Goal: Task Accomplishment & Management: Manage account settings

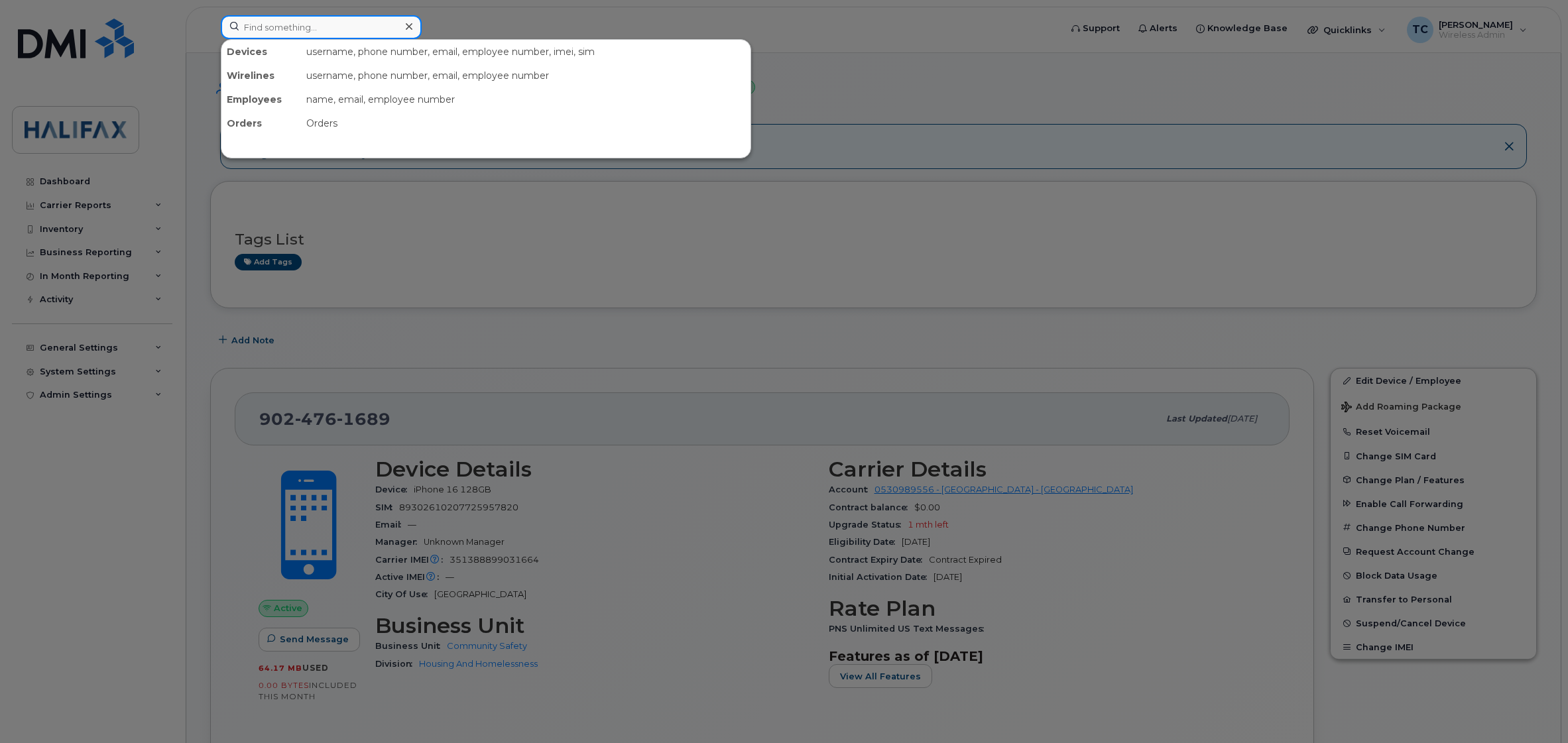
click at [312, 28] on input at bounding box center [321, 28] width 201 height 24
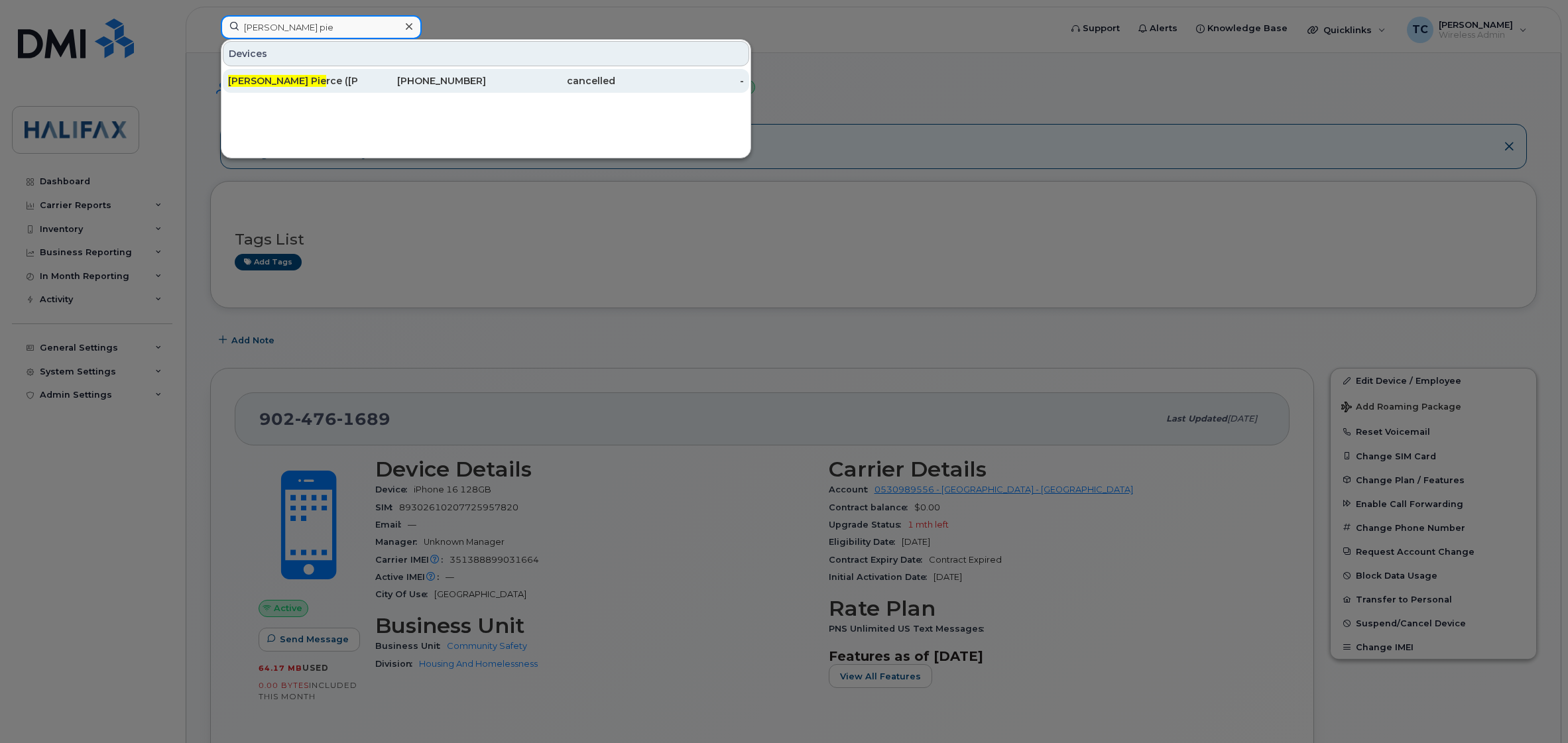
type input "shelly pie"
click at [313, 76] on div "Shelly Pie rce (Sampson)" at bounding box center [292, 80] width 129 height 13
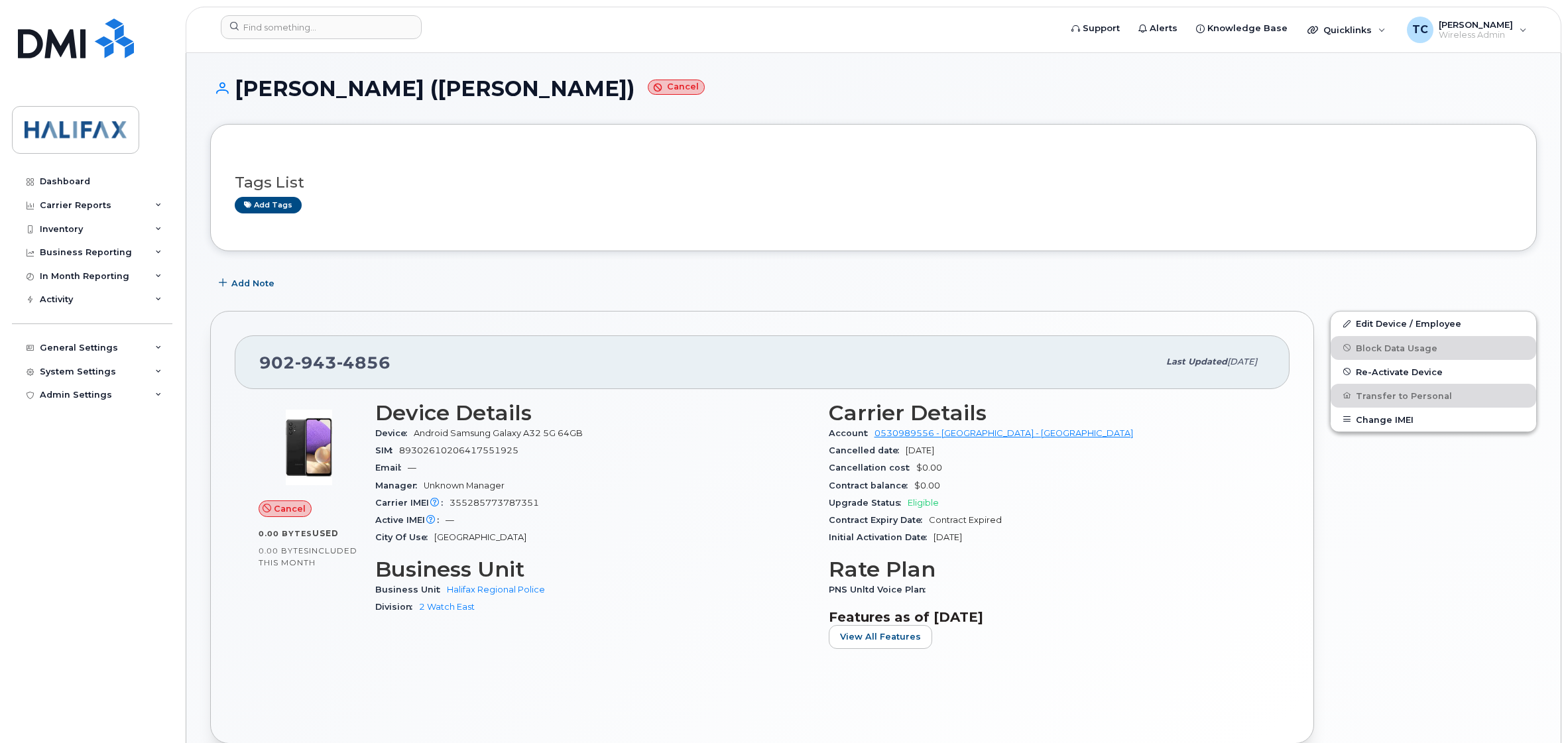
scroll to position [166, 0]
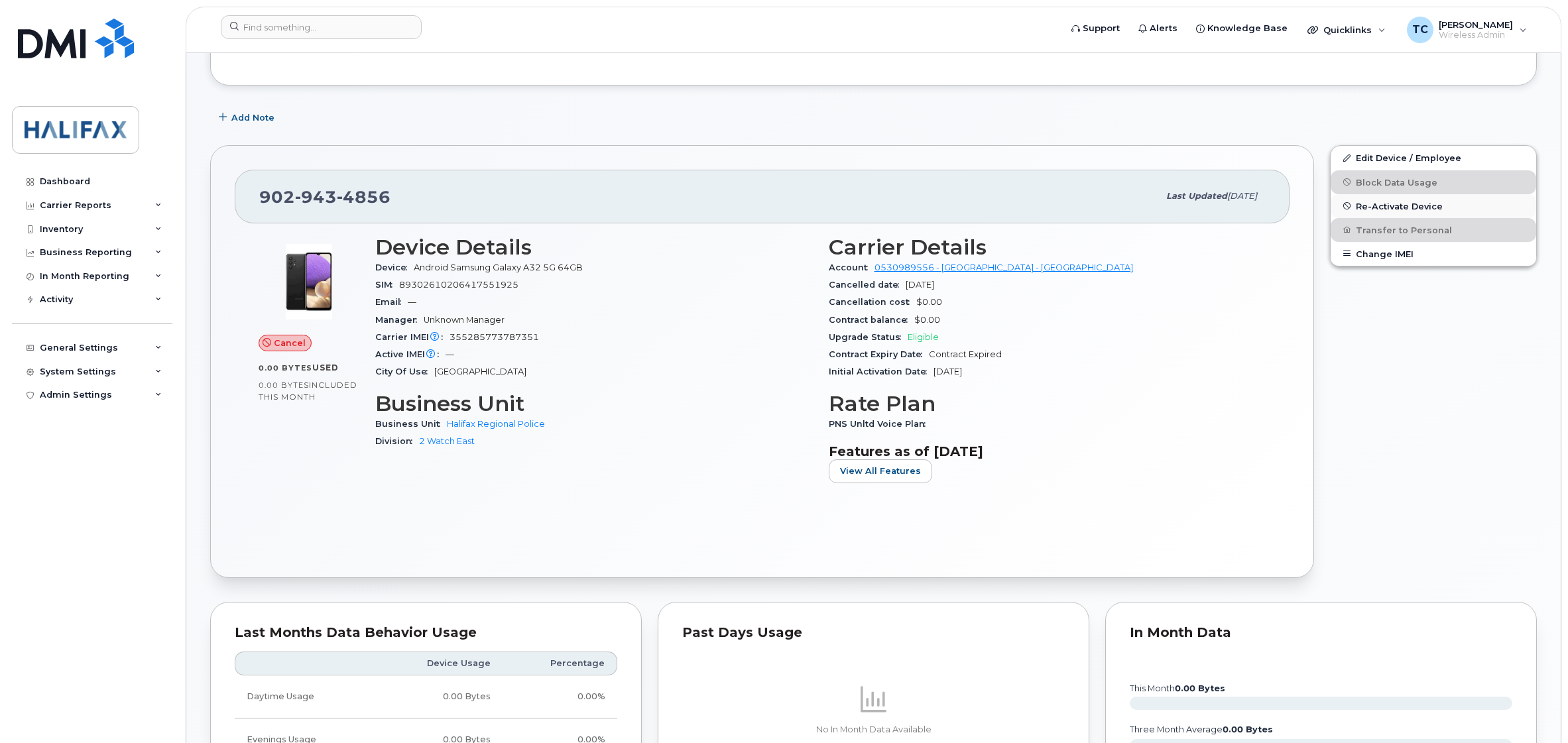
click at [1386, 204] on span "Re-Activate Device" at bounding box center [1399, 205] width 87 height 10
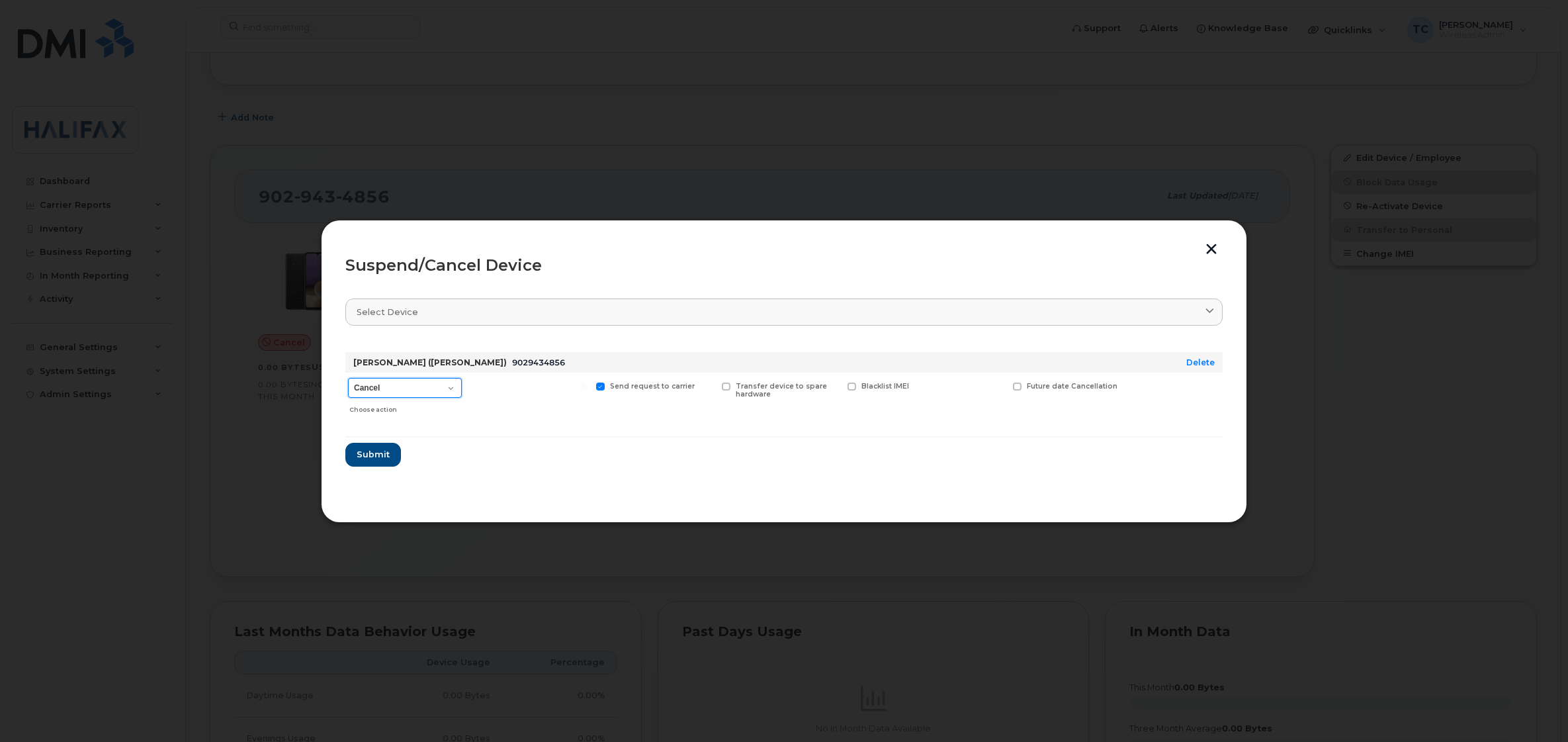
click at [412, 390] on select "Cancel Suspend - Extend Suspension Suspend - Reduced Rate Suspend - Full Rate S…" at bounding box center [405, 388] width 114 height 20
select select "[object Object]"
click at [348, 378] on select "Cancel Suspend - Extend Suspension Suspend - Reduced Rate Suspend - Full Rate S…" at bounding box center [405, 388] width 114 height 20
click at [352, 451] on button "Submit" at bounding box center [372, 455] width 54 height 24
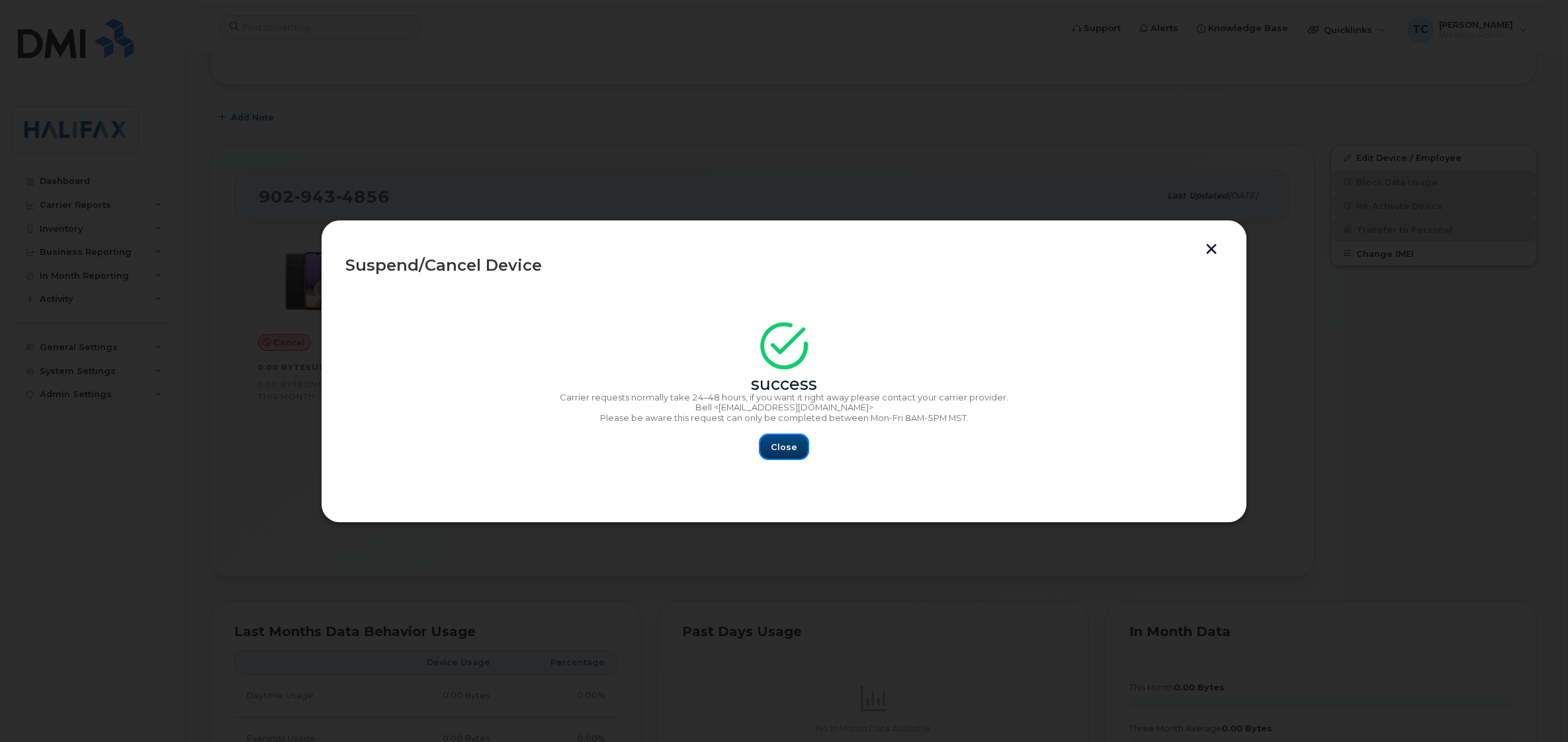
click at [786, 447] on span "Close" at bounding box center [784, 447] width 27 height 13
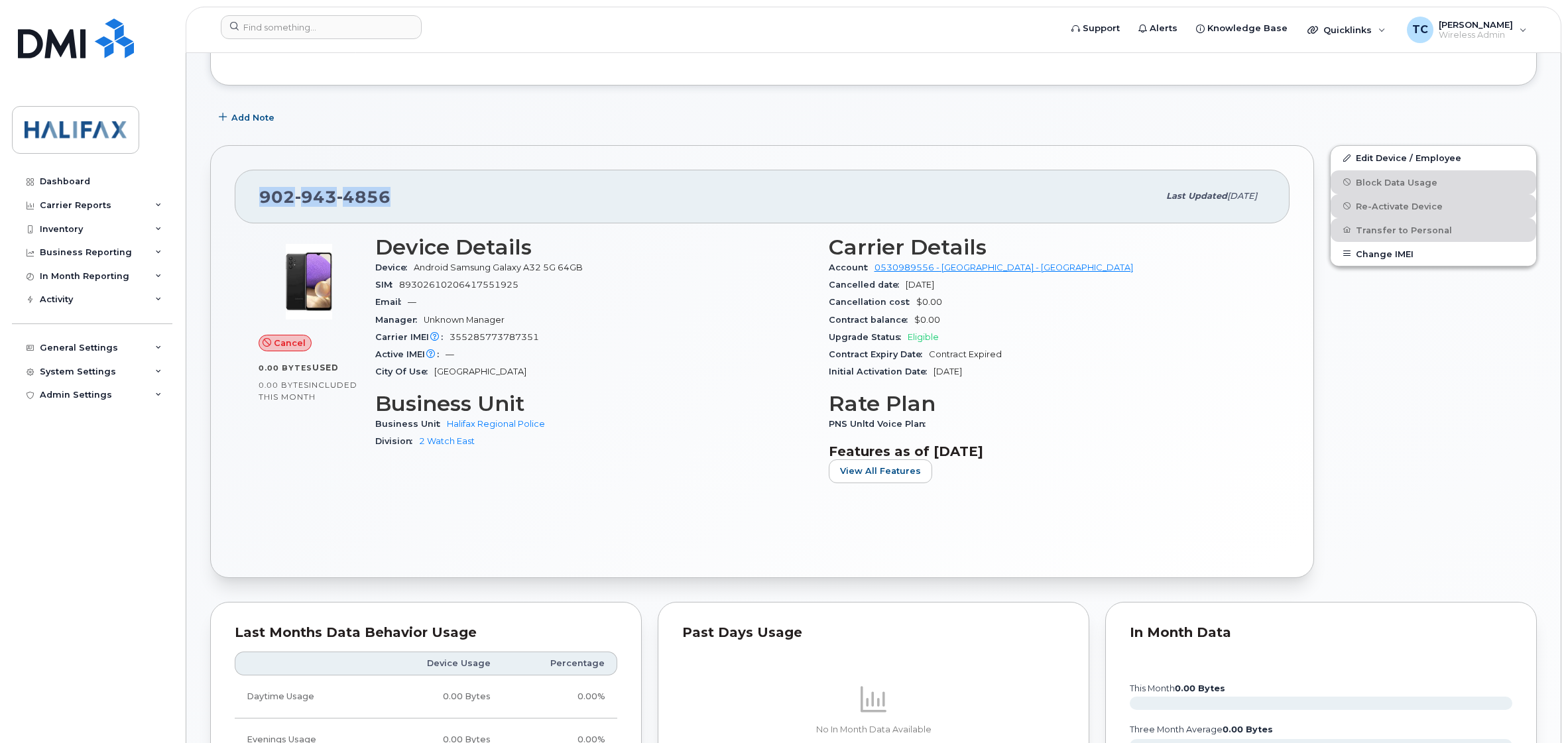
drag, startPoint x: 402, startPoint y: 195, endPoint x: 183, endPoint y: 196, distance: 219.0
copy span "902 943 4856"
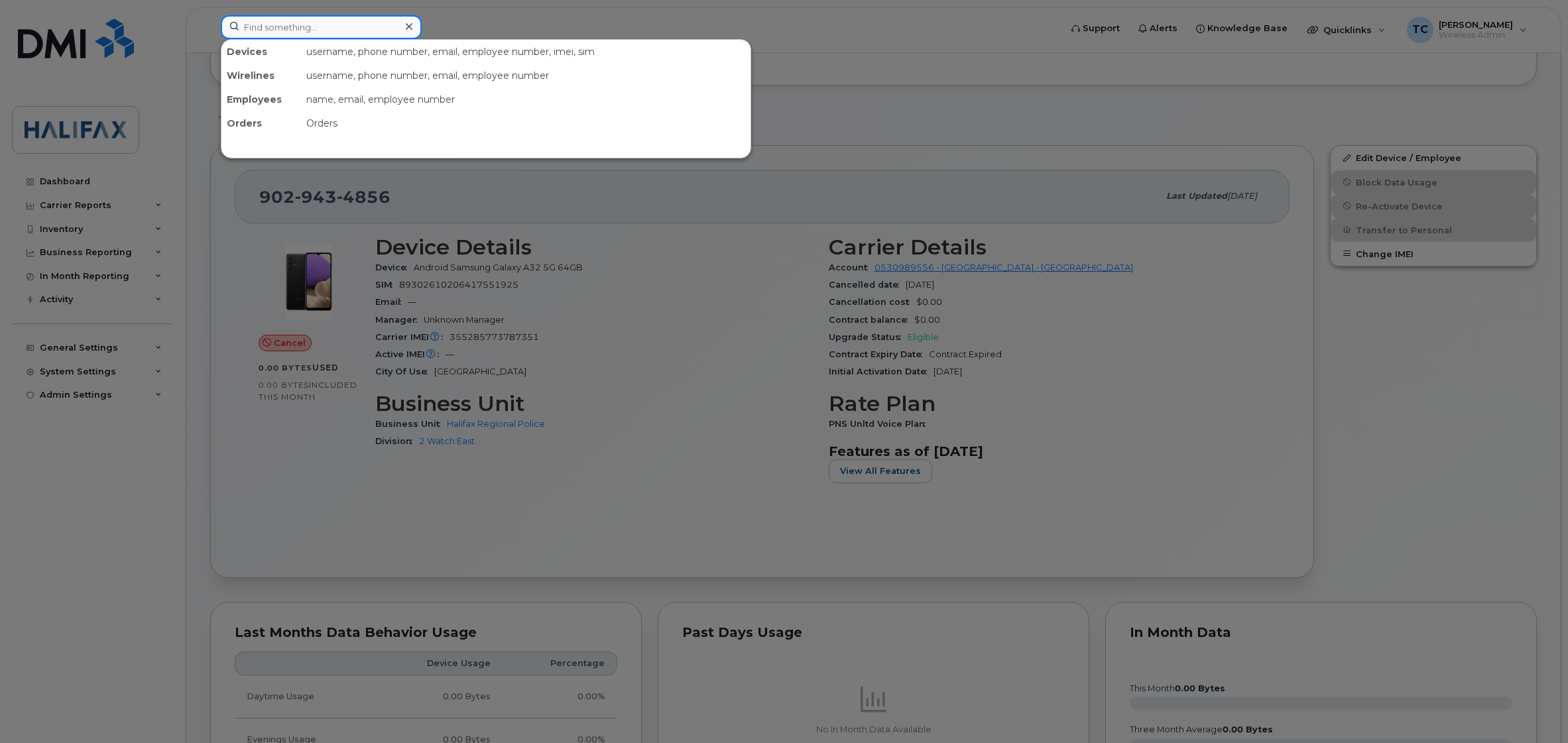
click at [336, 30] on input at bounding box center [321, 28] width 201 height 24
paste input "9029434856"
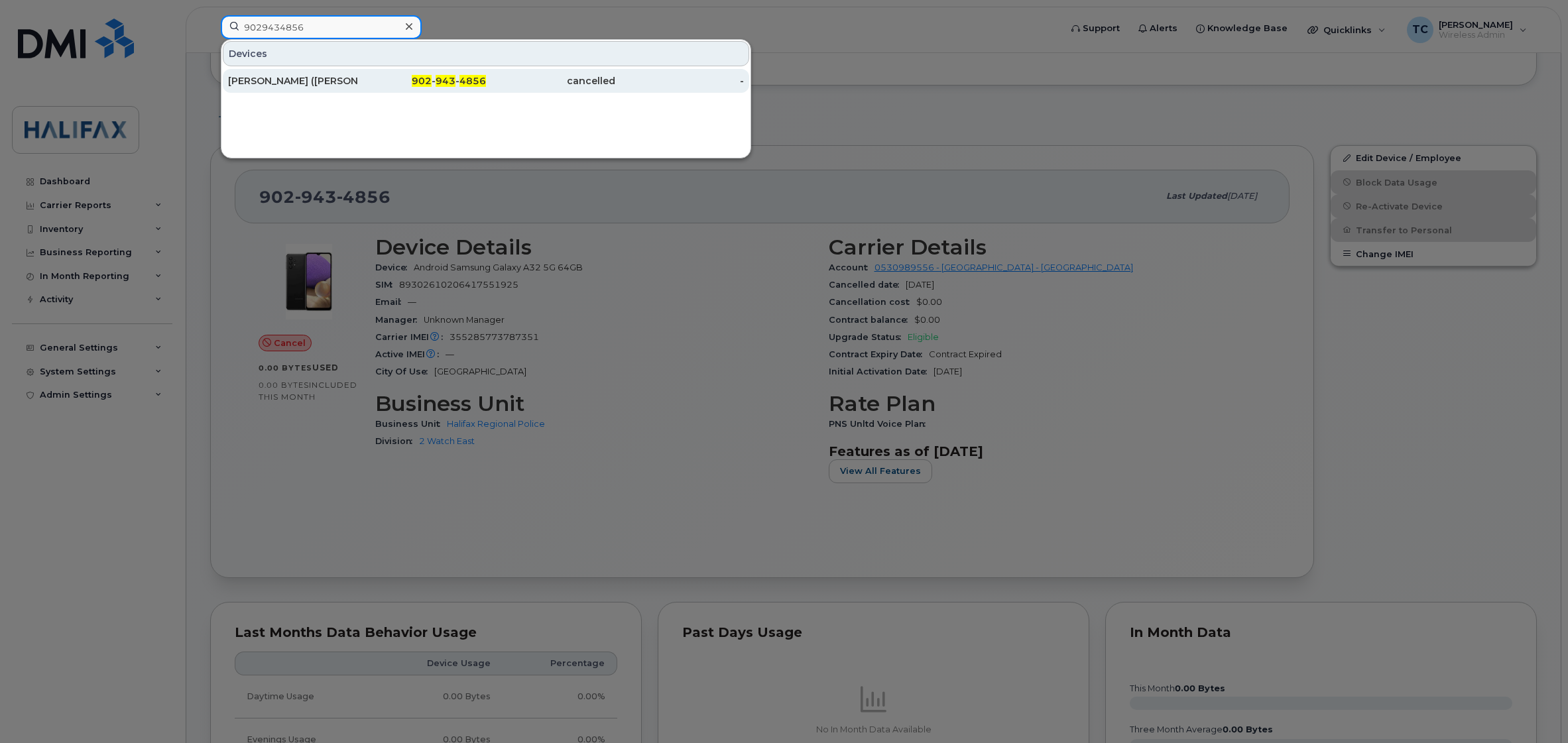
type input "9029434856"
click at [269, 81] on div "[PERSON_NAME] ([PERSON_NAME])" at bounding box center [292, 80] width 129 height 13
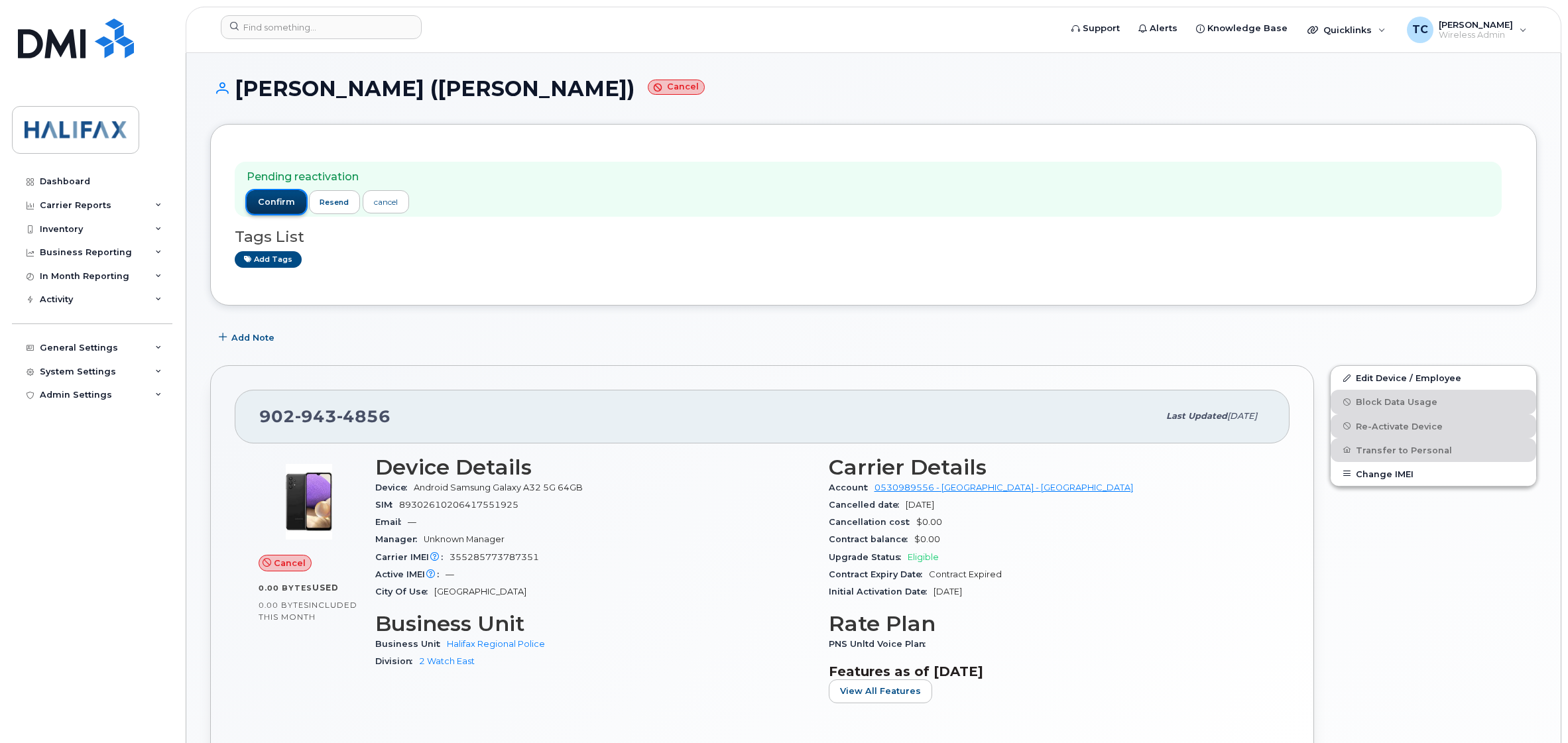
click at [275, 206] on span "confirm" at bounding box center [276, 202] width 37 height 12
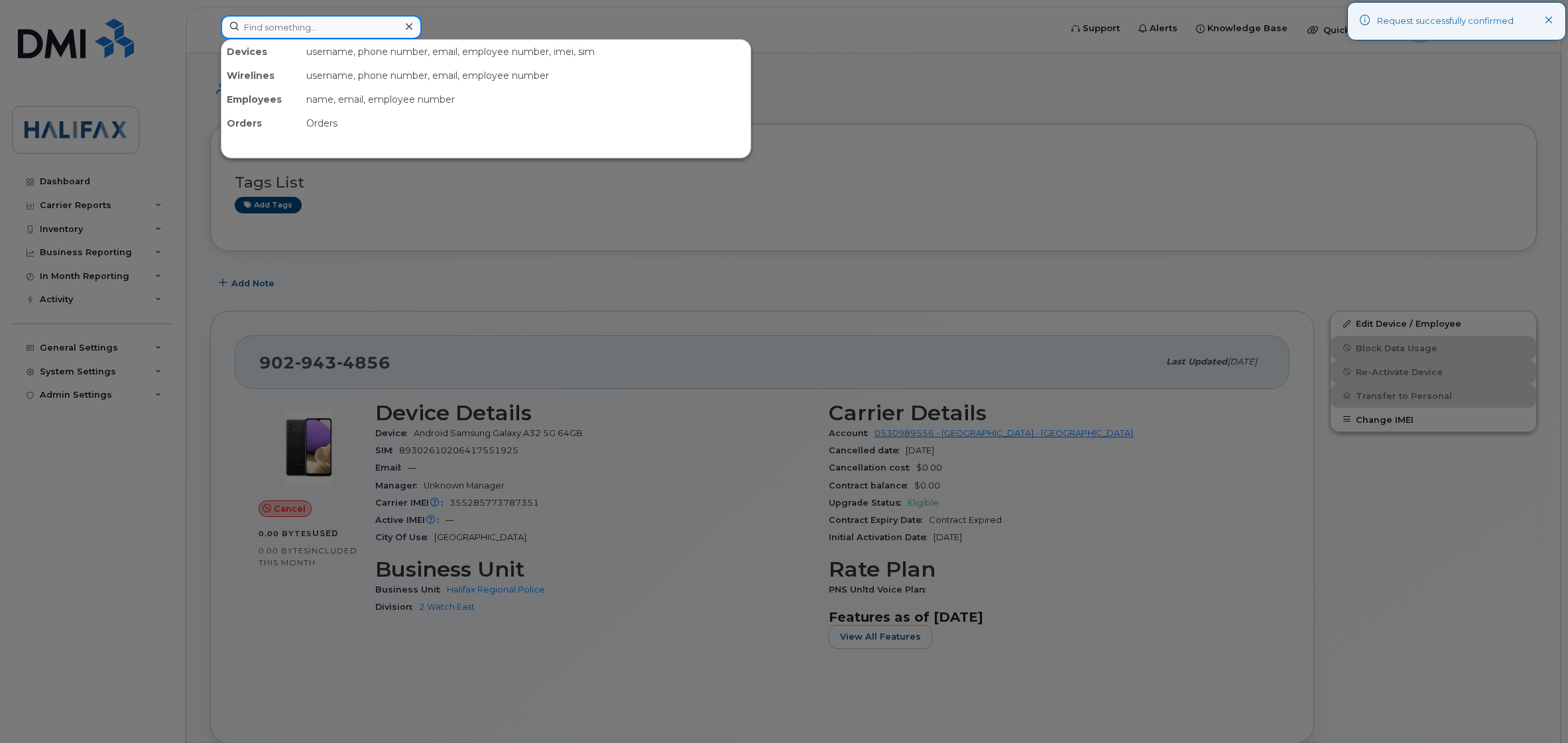
click at [303, 31] on input at bounding box center [321, 28] width 201 height 24
paste input "9029434856"
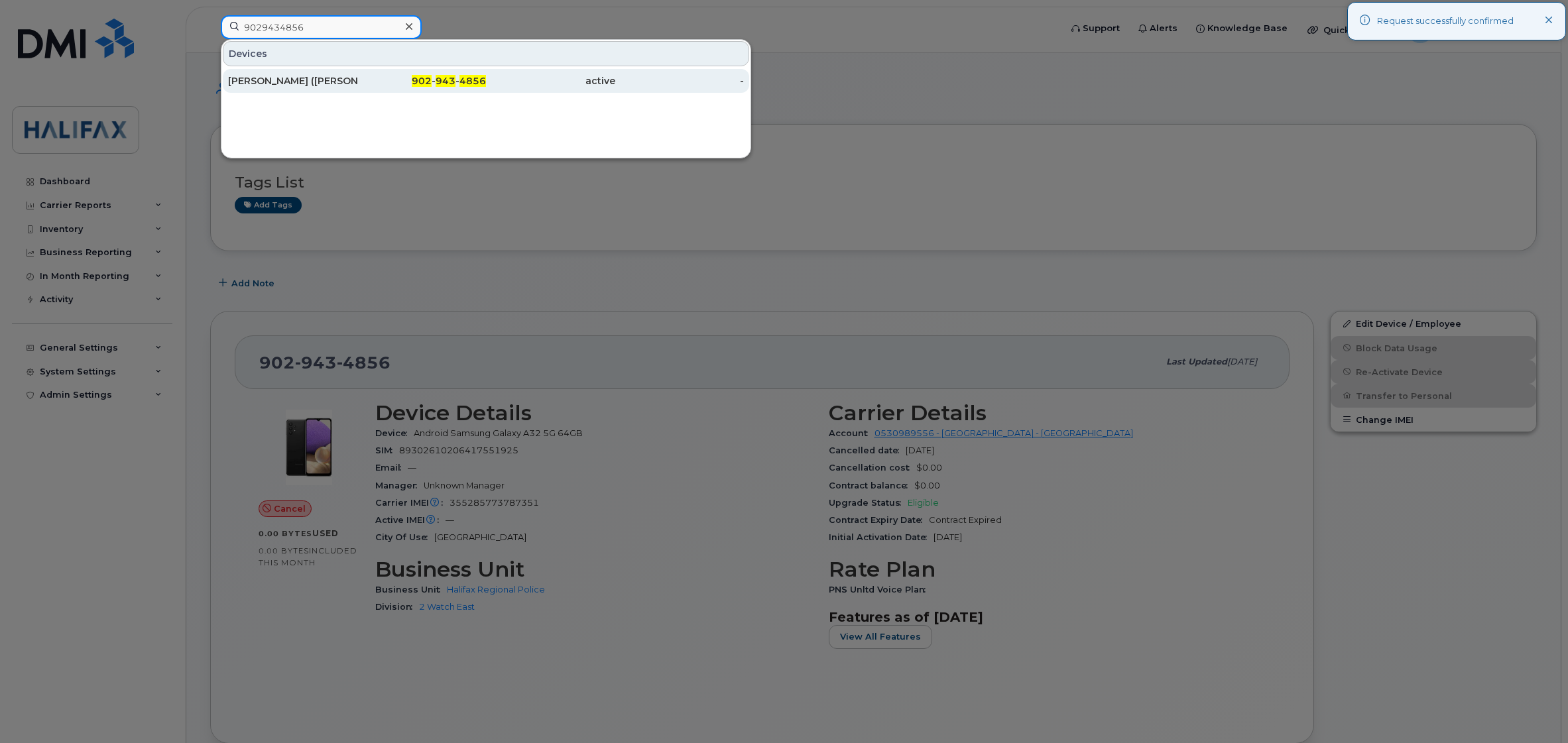
type input "9029434856"
click at [264, 81] on div "[PERSON_NAME] ([PERSON_NAME])" at bounding box center [292, 80] width 129 height 13
